Goal: Task Accomplishment & Management: Use online tool/utility

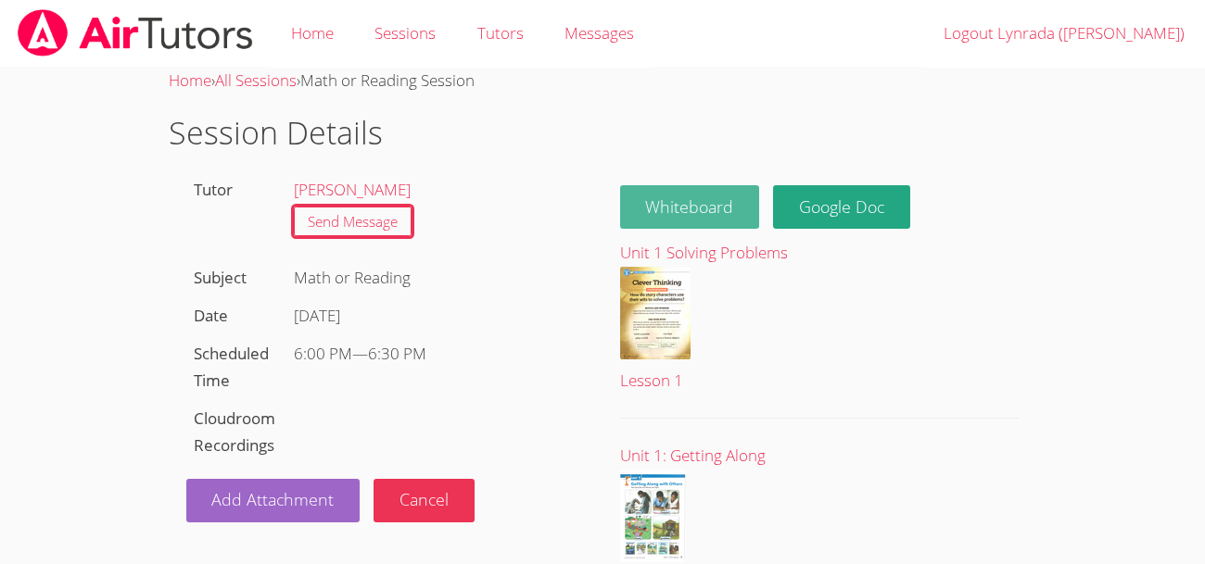
click at [720, 203] on button "Whiteboard" at bounding box center [690, 207] width 140 height 44
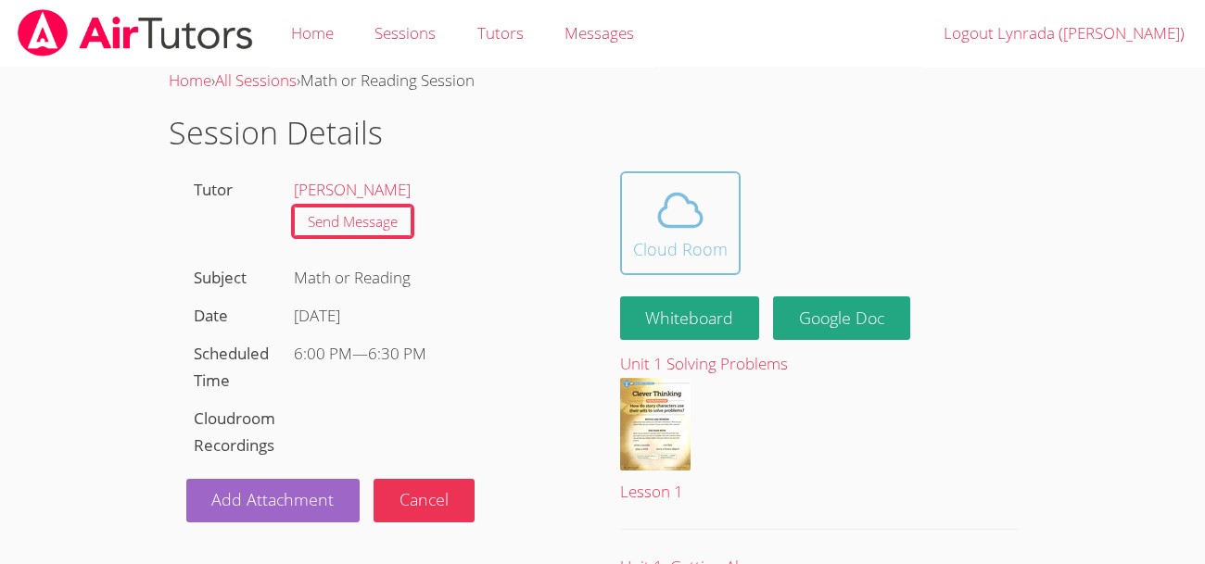
click at [654, 232] on icon at bounding box center [680, 210] width 52 height 52
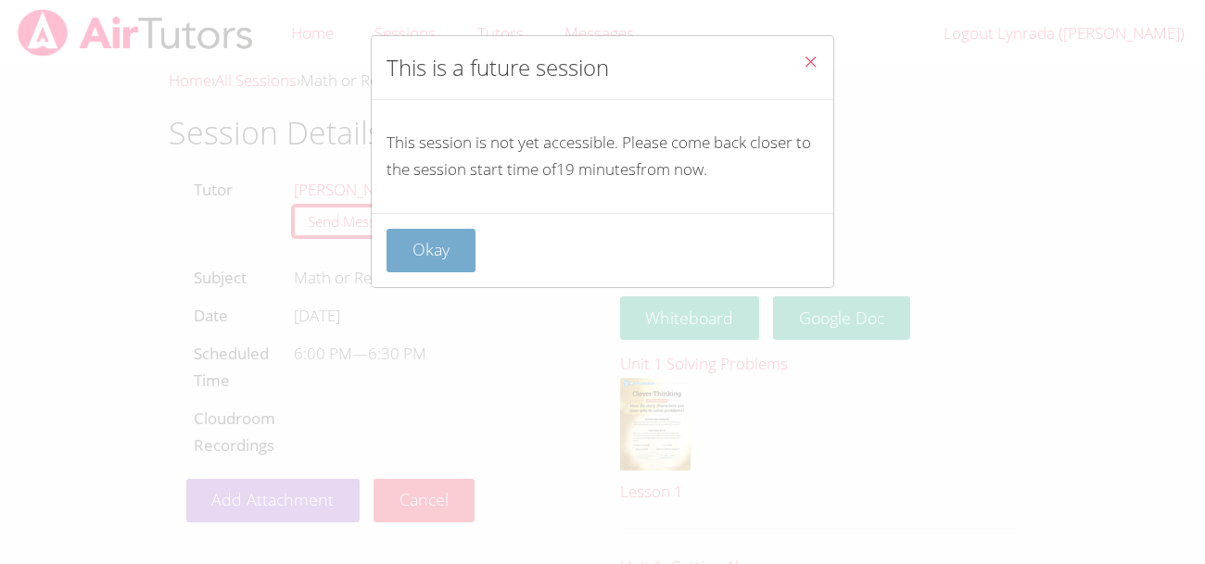
click at [453, 260] on button "Okay" at bounding box center [430, 251] width 89 height 44
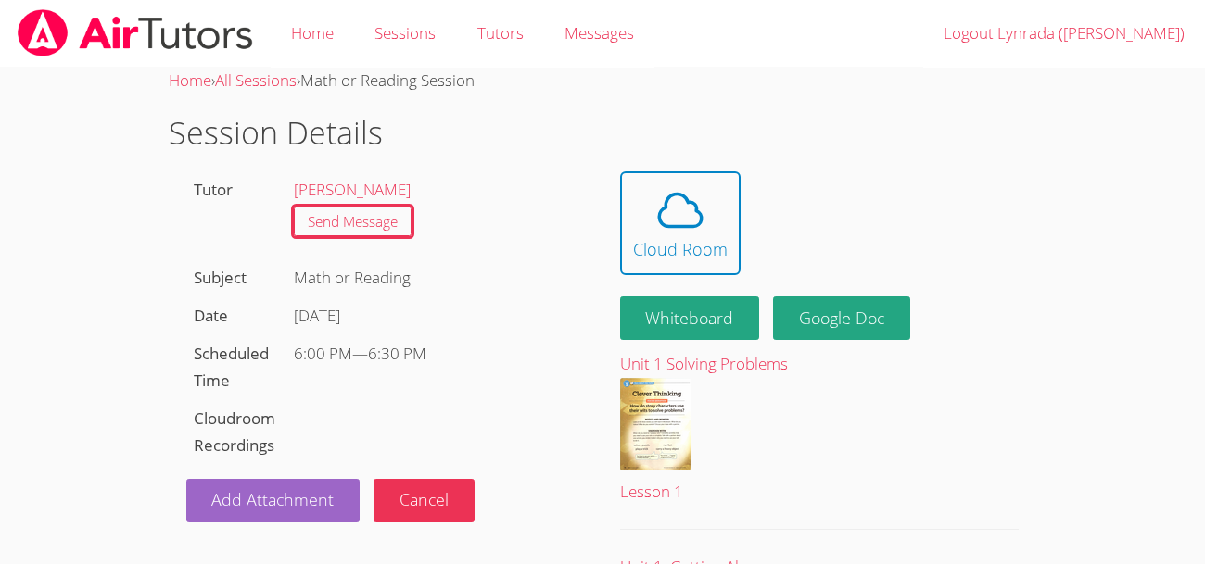
click at [453, 260] on div "Math or Reading" at bounding box center [434, 278] width 299 height 38
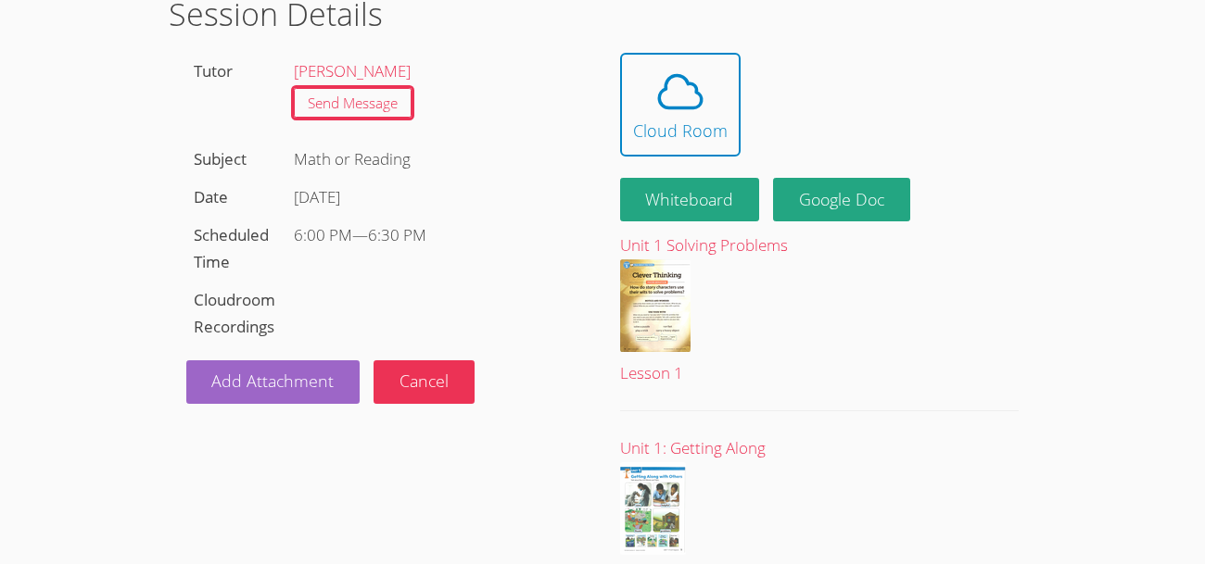
scroll to position [123, 0]
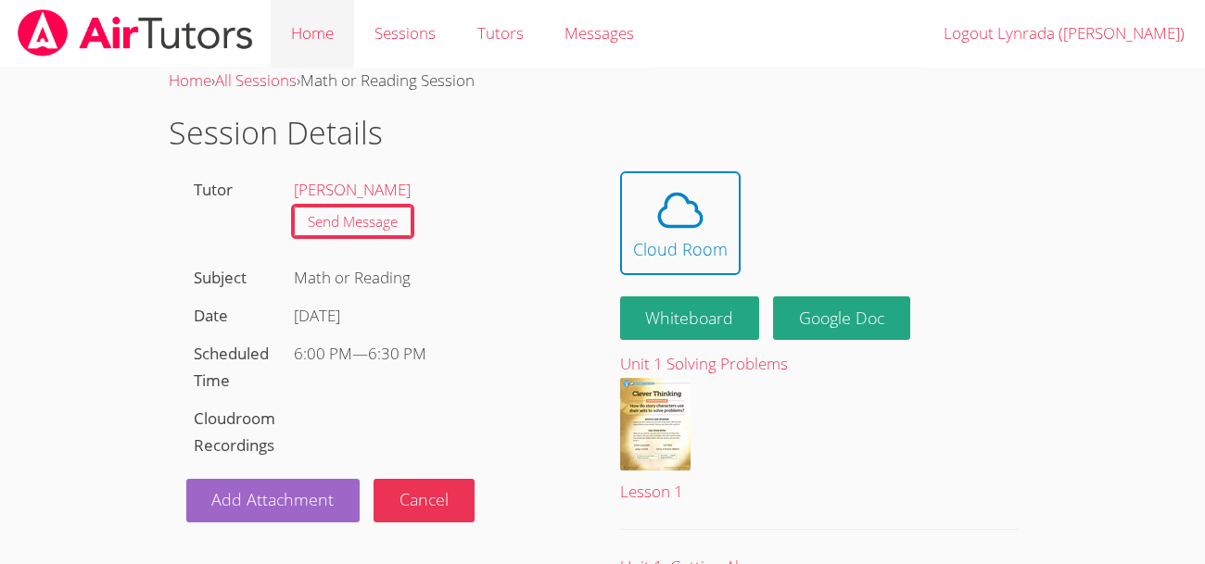
click at [306, 37] on link "Home" at bounding box center [312, 34] width 83 height 68
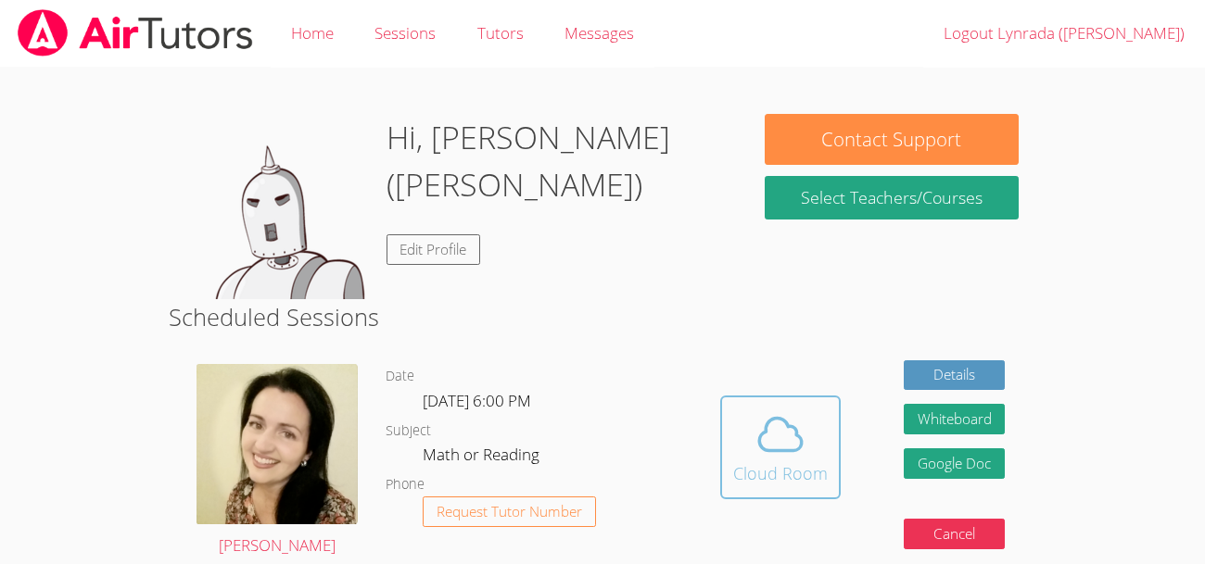
click at [792, 456] on icon at bounding box center [780, 435] width 52 height 52
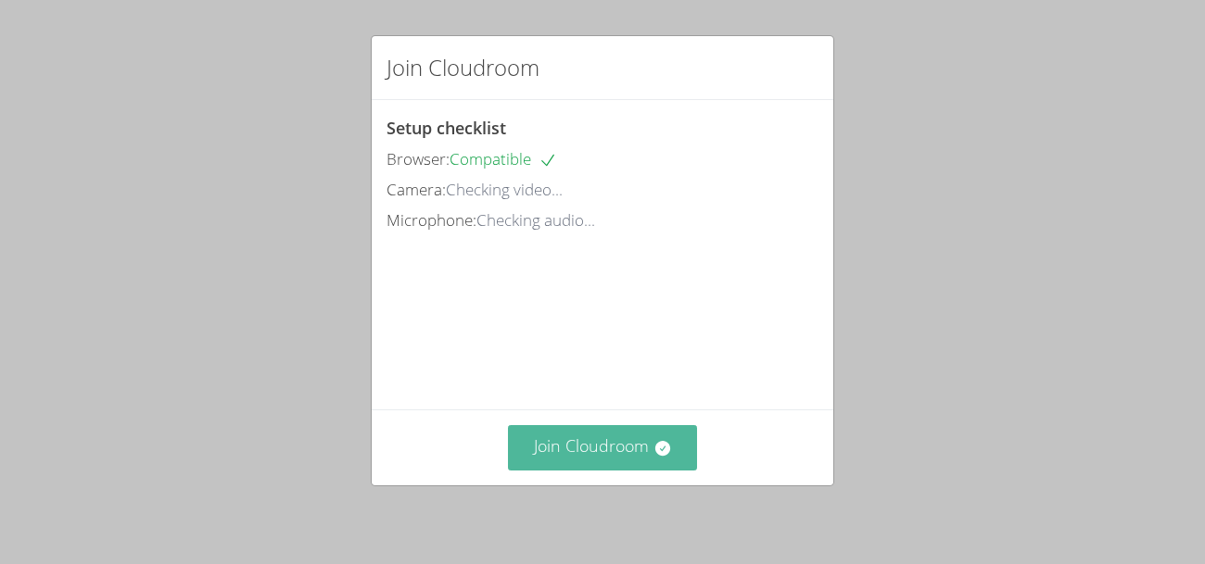
click at [575, 457] on button "Join Cloudroom" at bounding box center [603, 447] width 190 height 45
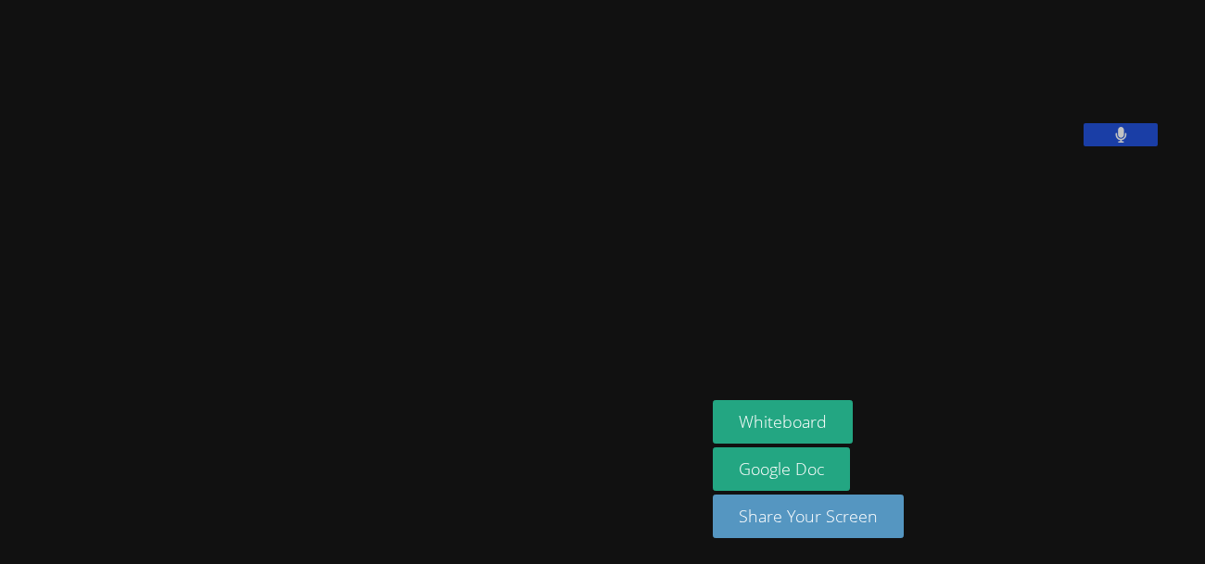
click at [492, 96] on video at bounding box center [353, 245] width 278 height 388
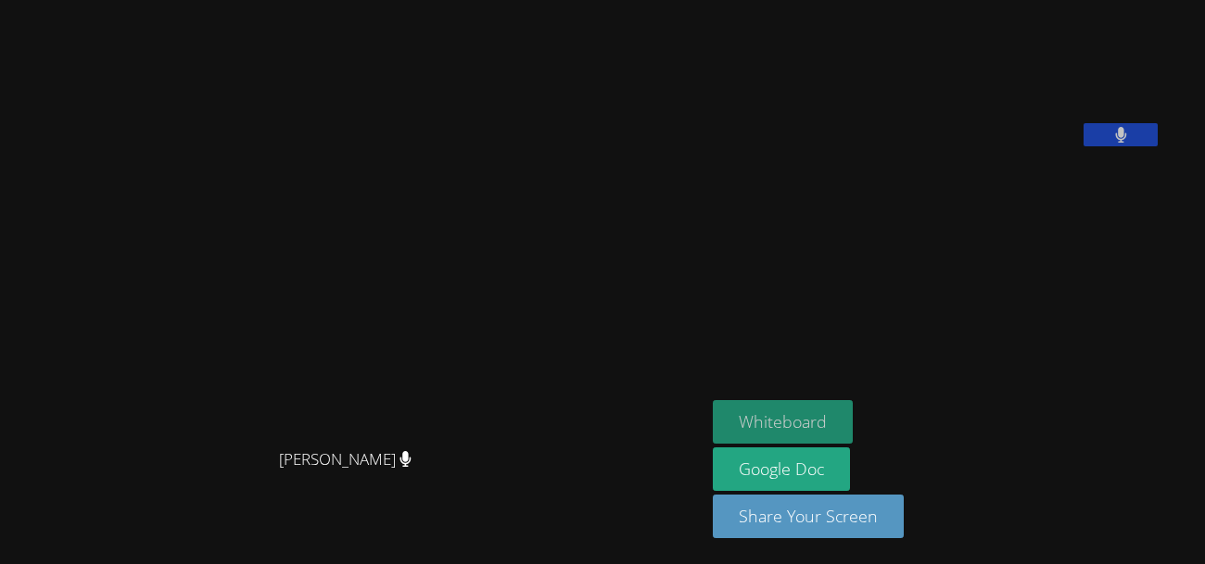
click at [803, 424] on button "Whiteboard" at bounding box center [783, 422] width 140 height 44
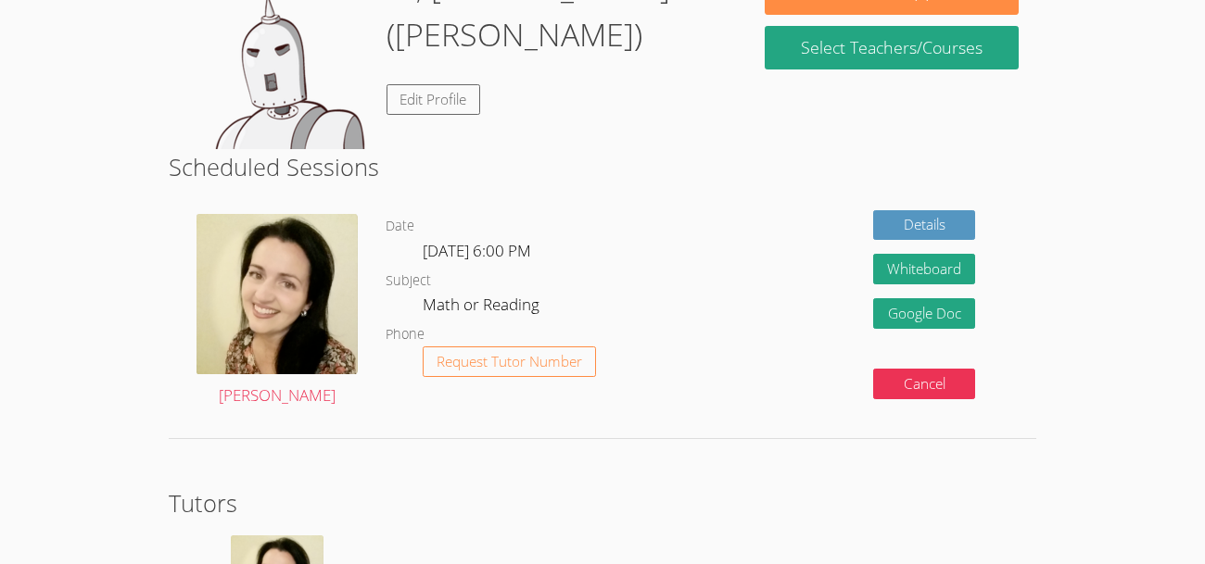
scroll to position [133, 0]
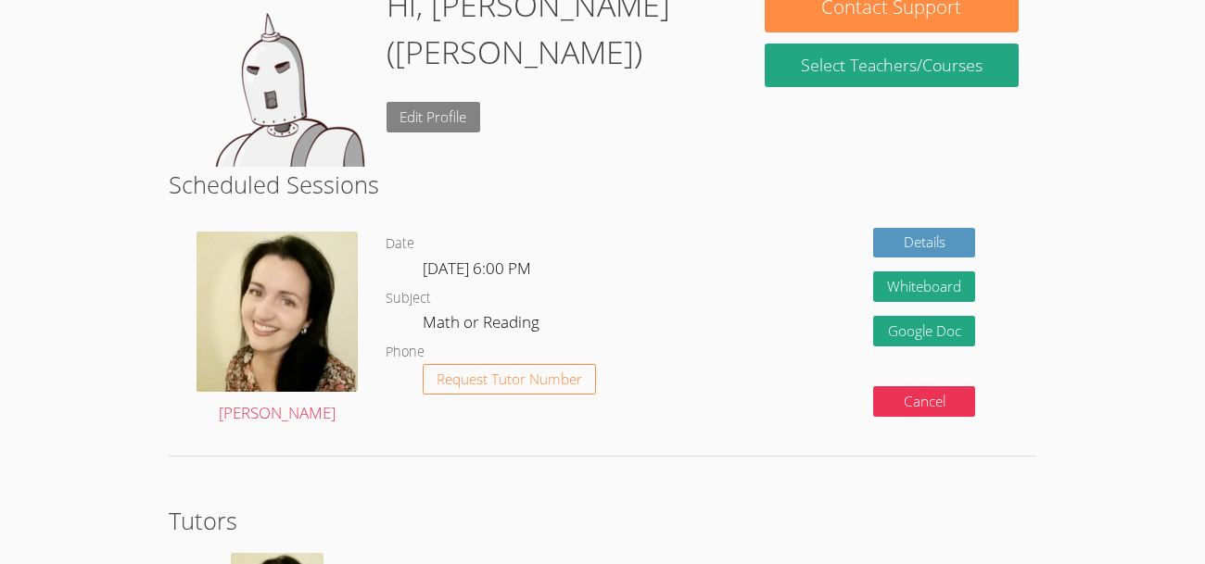
click at [446, 102] on link "Edit Profile" at bounding box center [433, 117] width 95 height 31
